Goal: Communication & Community: Share content

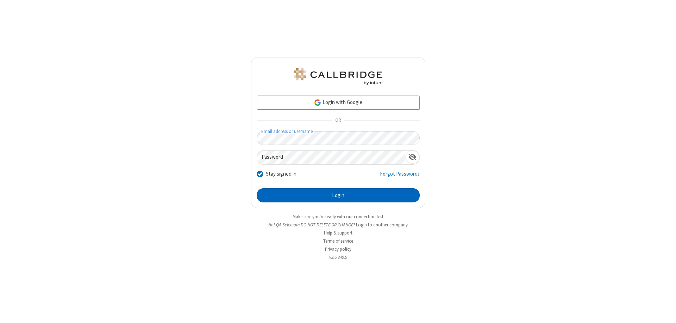
click at [338, 195] on button "Login" at bounding box center [338, 195] width 163 height 14
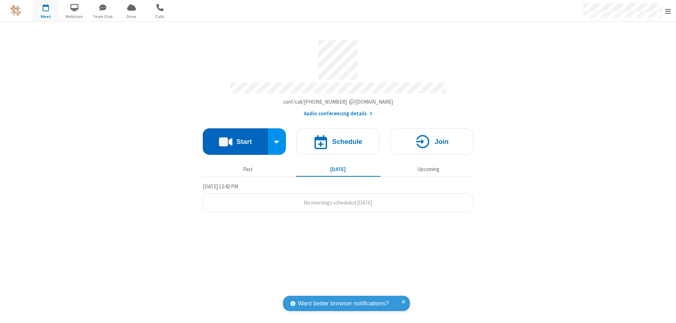
click at [235, 138] on button "Start" at bounding box center [235, 141] width 65 height 26
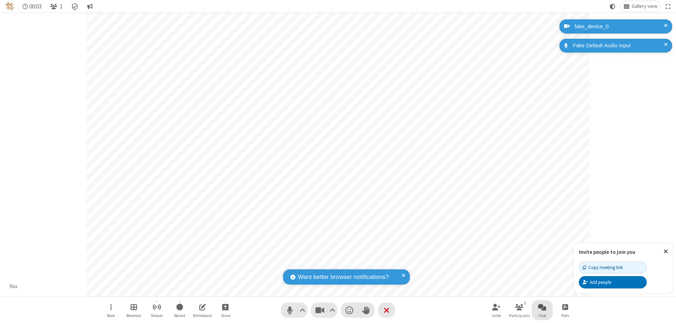
click at [542, 306] on span "Open chat" at bounding box center [542, 306] width 8 height 9
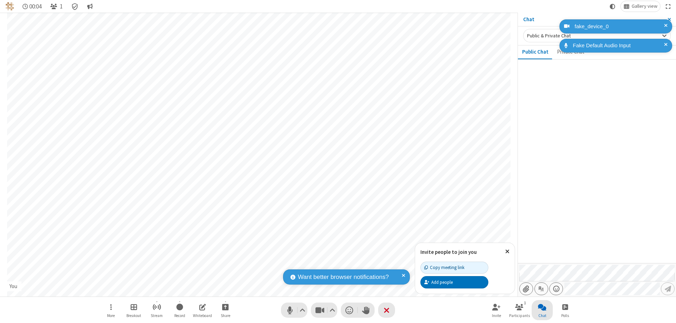
type input "C:\fakepath\doc_test.docx"
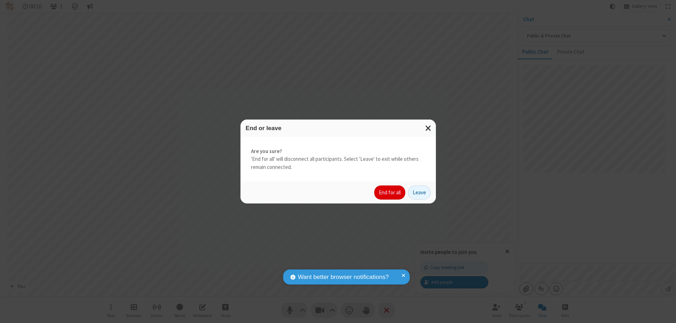
click at [390, 192] on button "End for all" at bounding box center [389, 192] width 31 height 14
